Goal: Information Seeking & Learning: Compare options

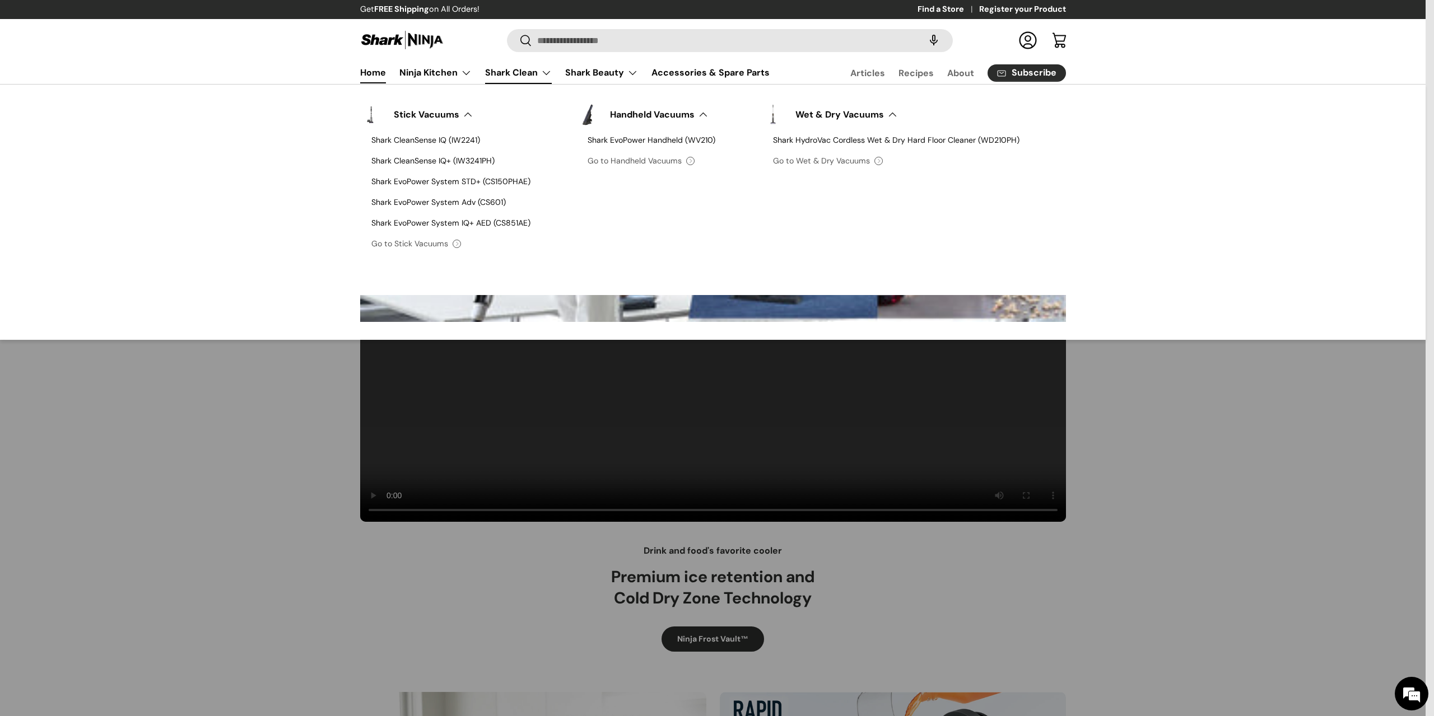
click at [509, 74] on link "Shark Clean" at bounding box center [518, 73] width 67 height 22
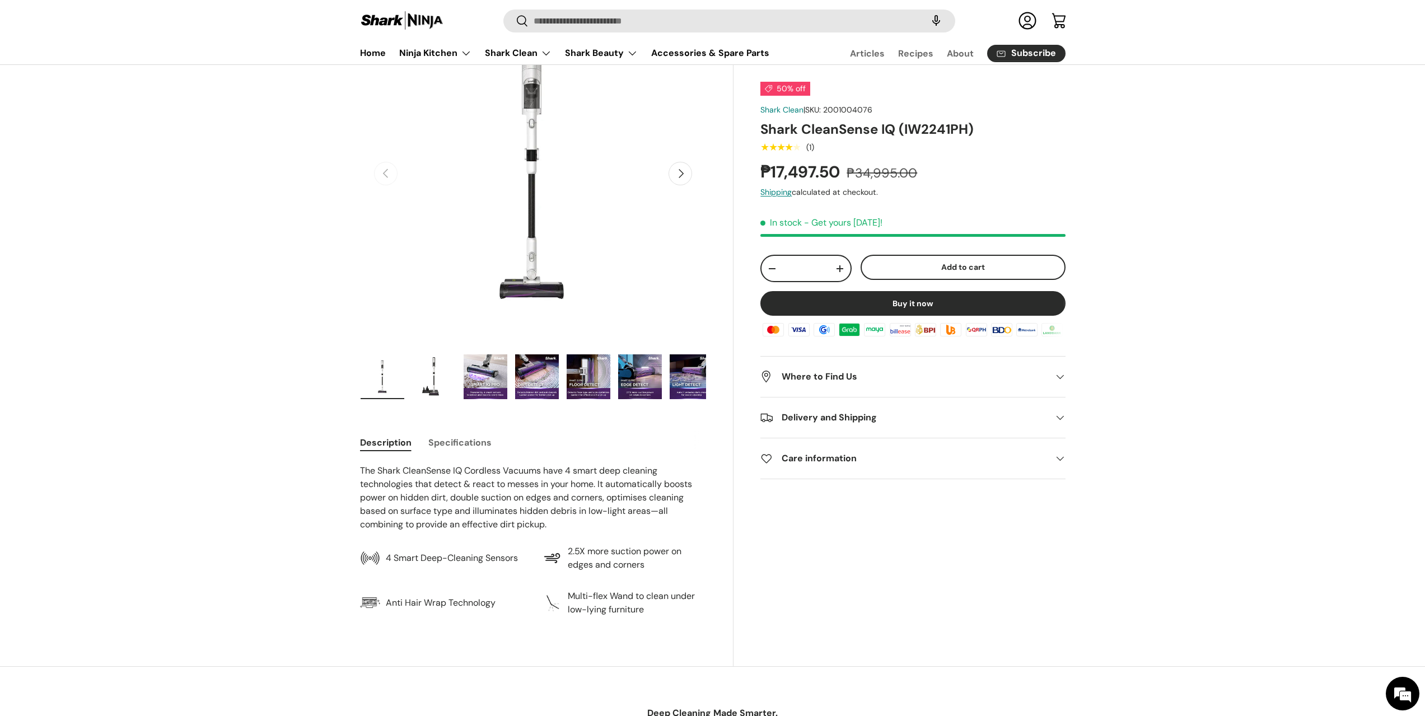
scroll to position [112, 0]
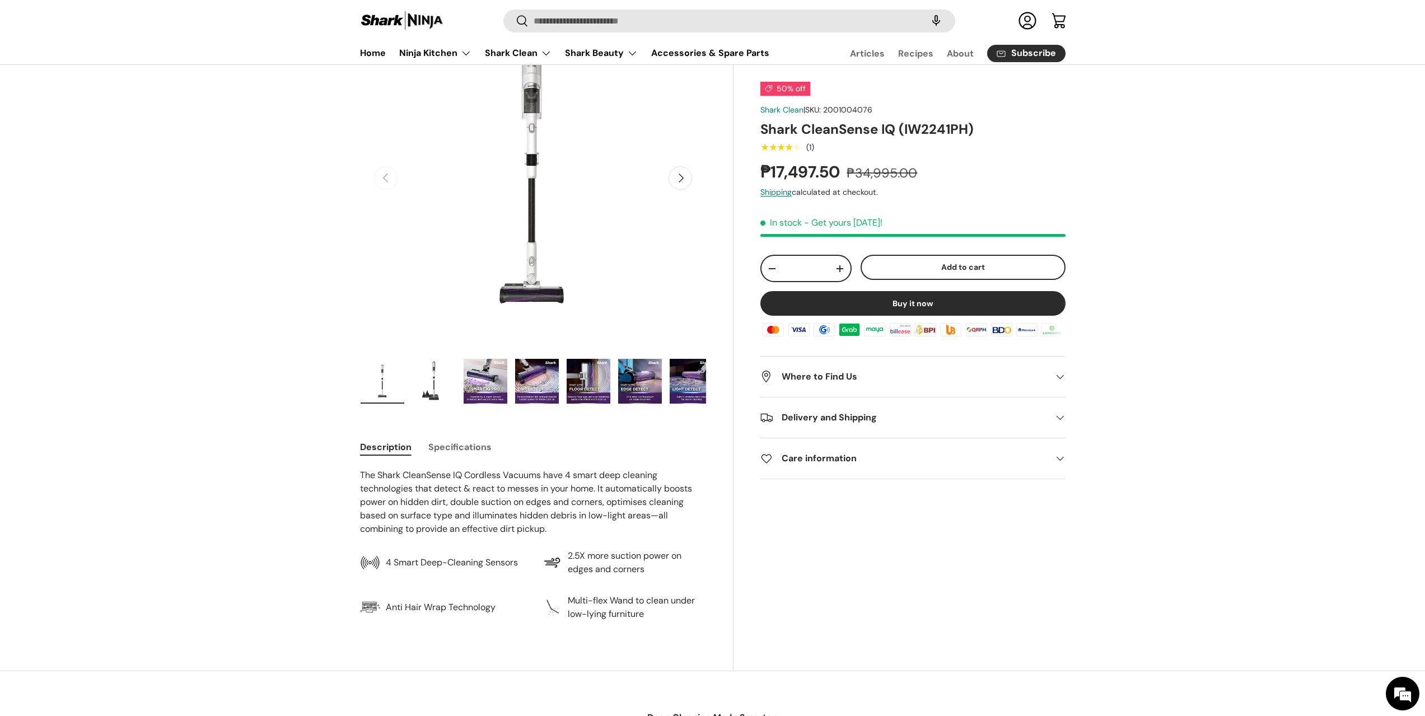
click at [463, 450] on button "Specifications" at bounding box center [459, 447] width 63 height 25
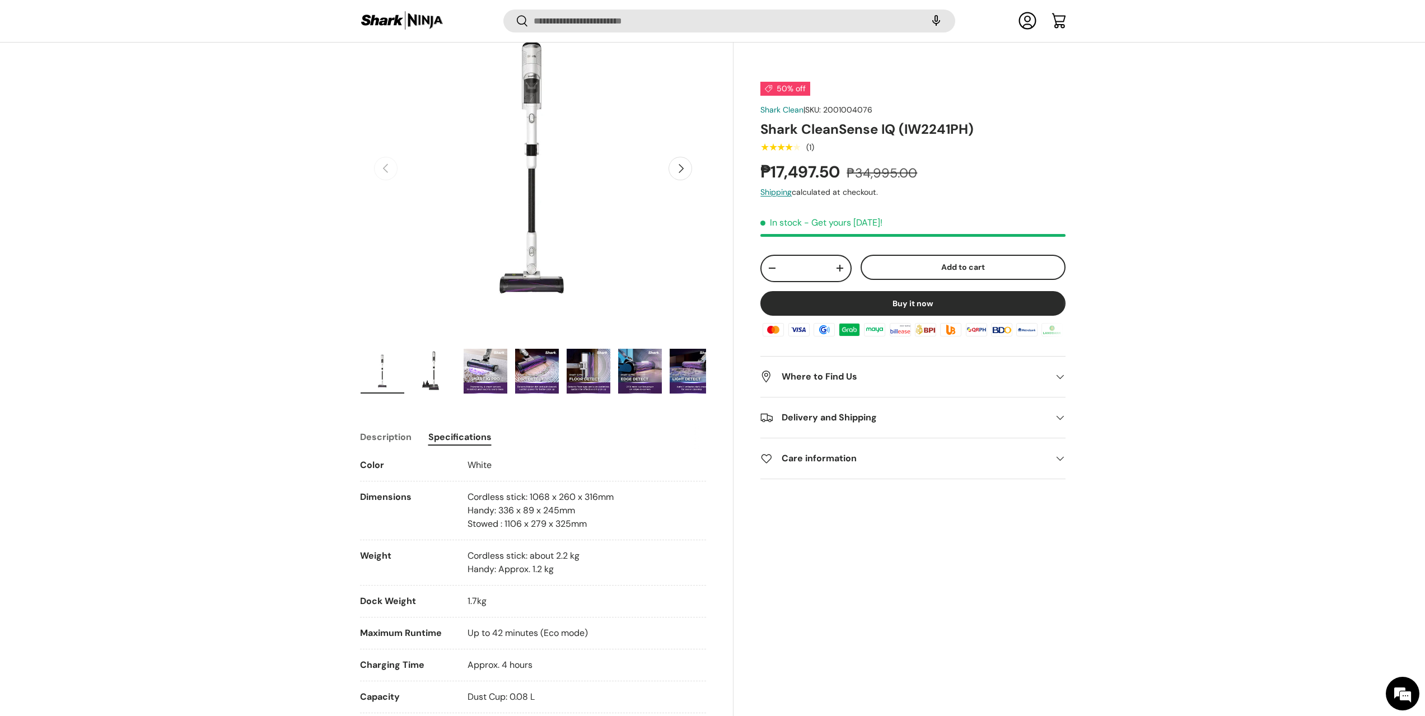
scroll to position [98, 0]
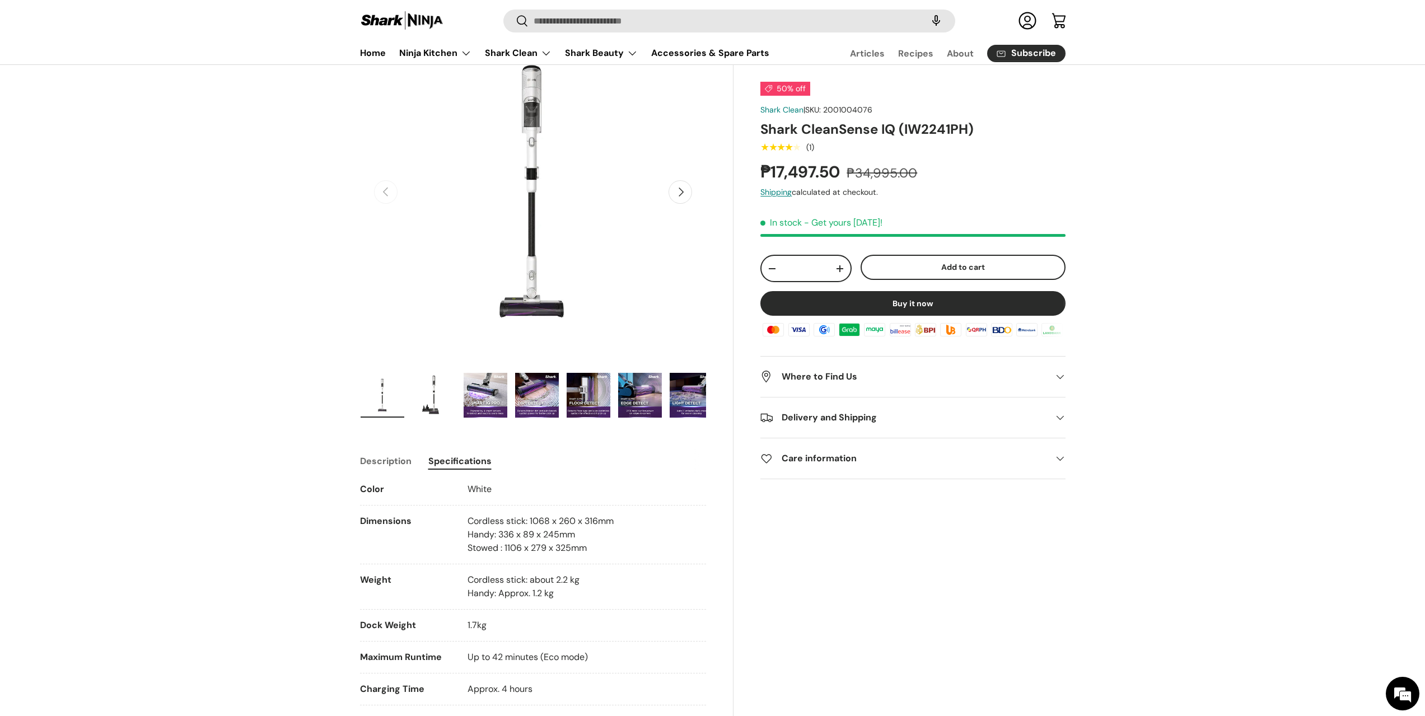
click at [399, 465] on button "Description" at bounding box center [386, 461] width 52 height 25
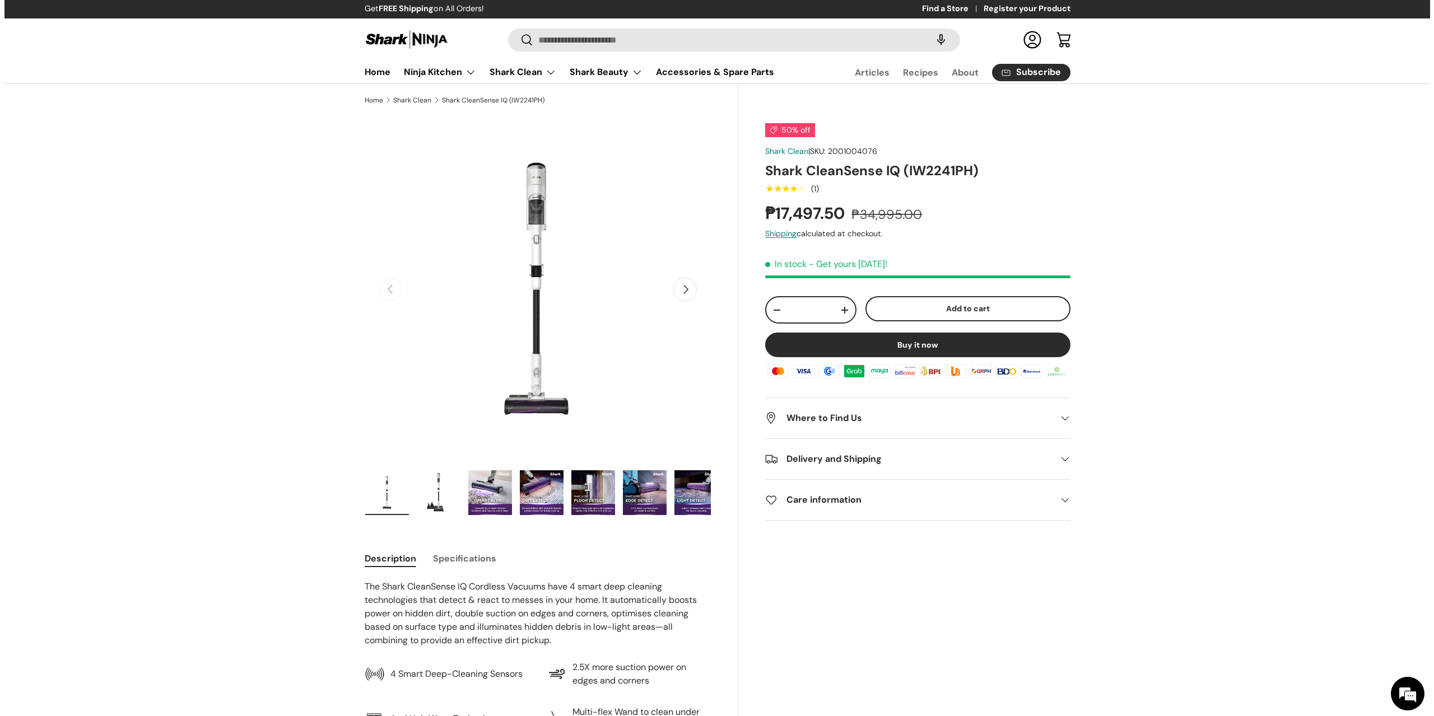
scroll to position [0, 0]
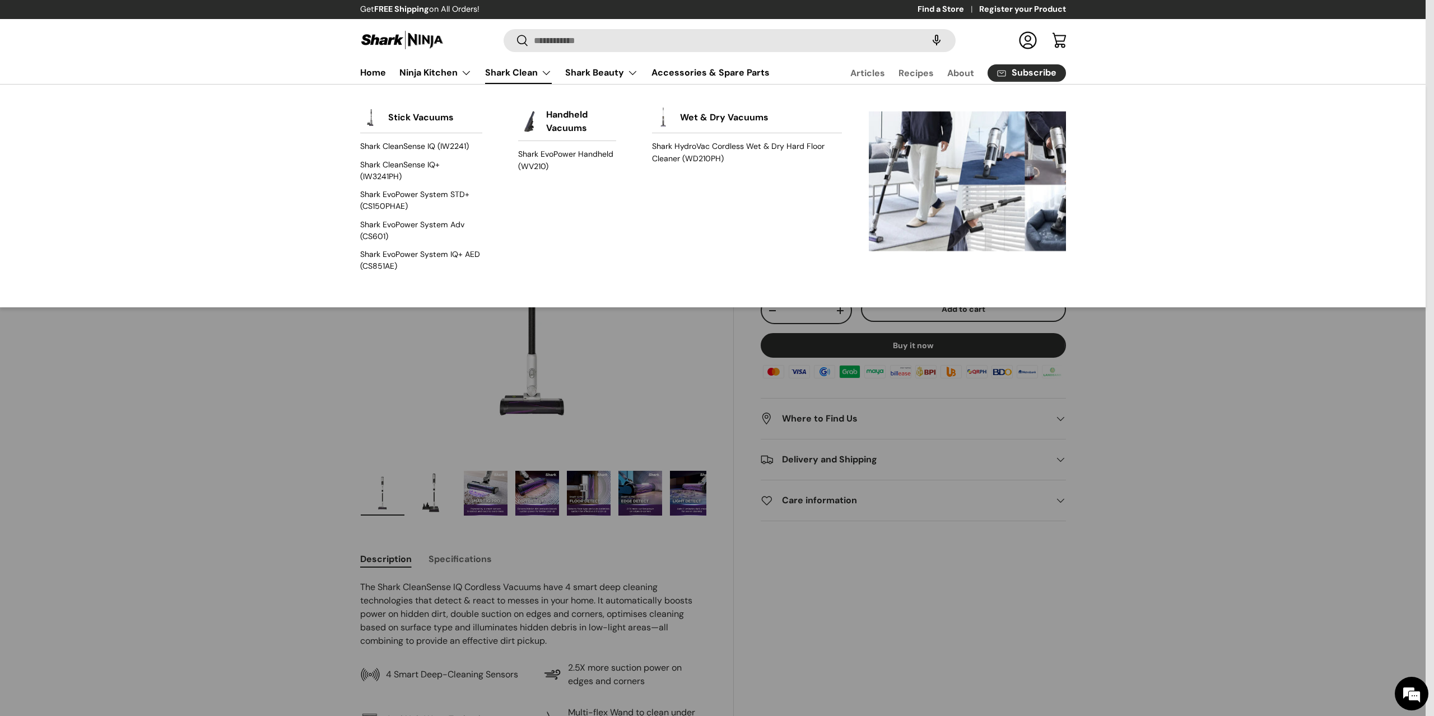
click at [505, 69] on link "Shark Clean" at bounding box center [518, 73] width 67 height 22
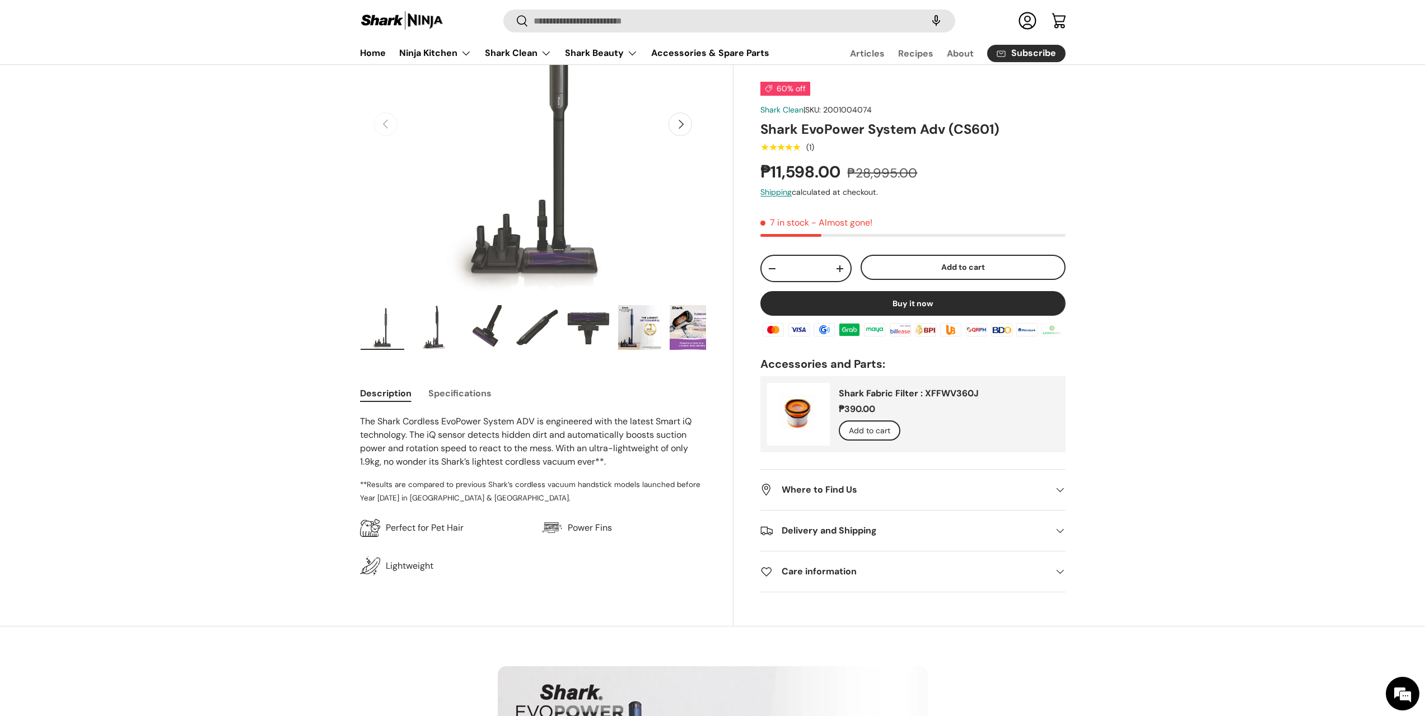
scroll to position [168, 0]
click at [472, 392] on button "Specifications" at bounding box center [459, 391] width 63 height 25
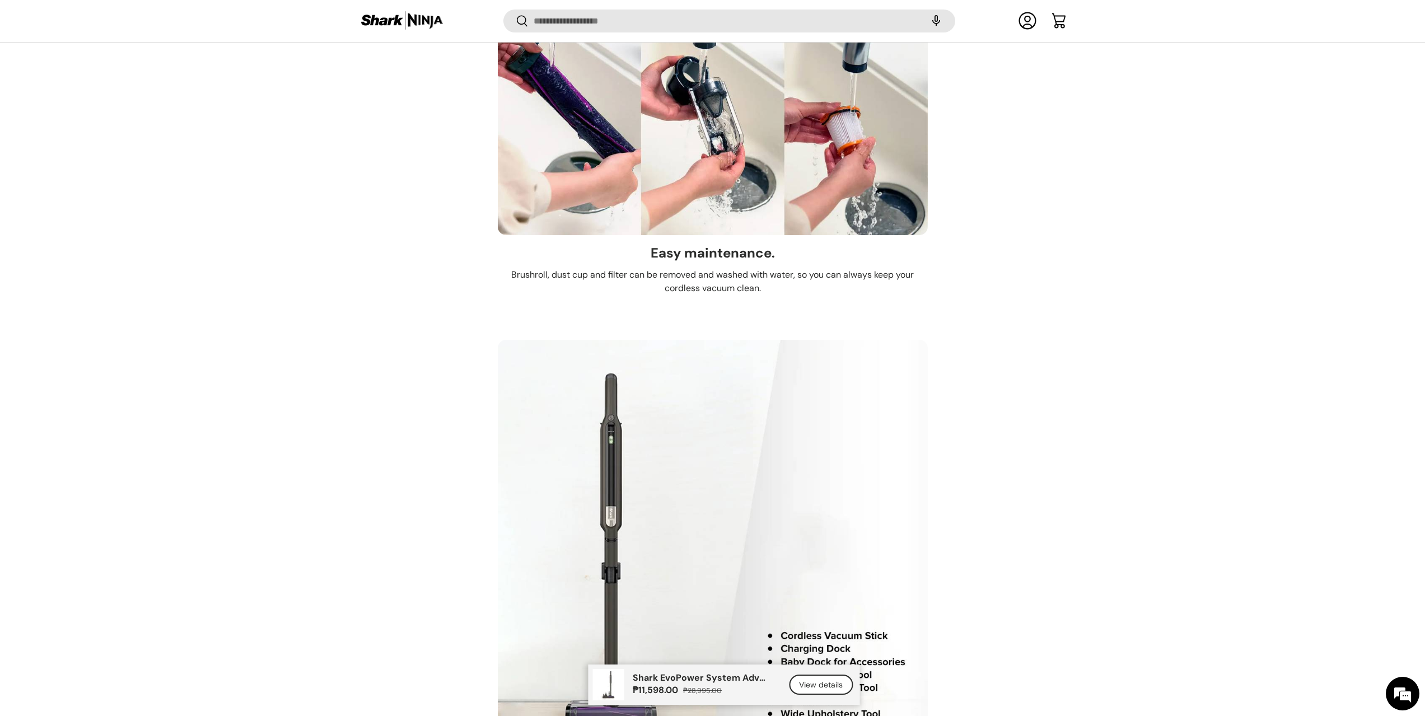
scroll to position [4590, 0]
